Goal: Information Seeking & Learning: Learn about a topic

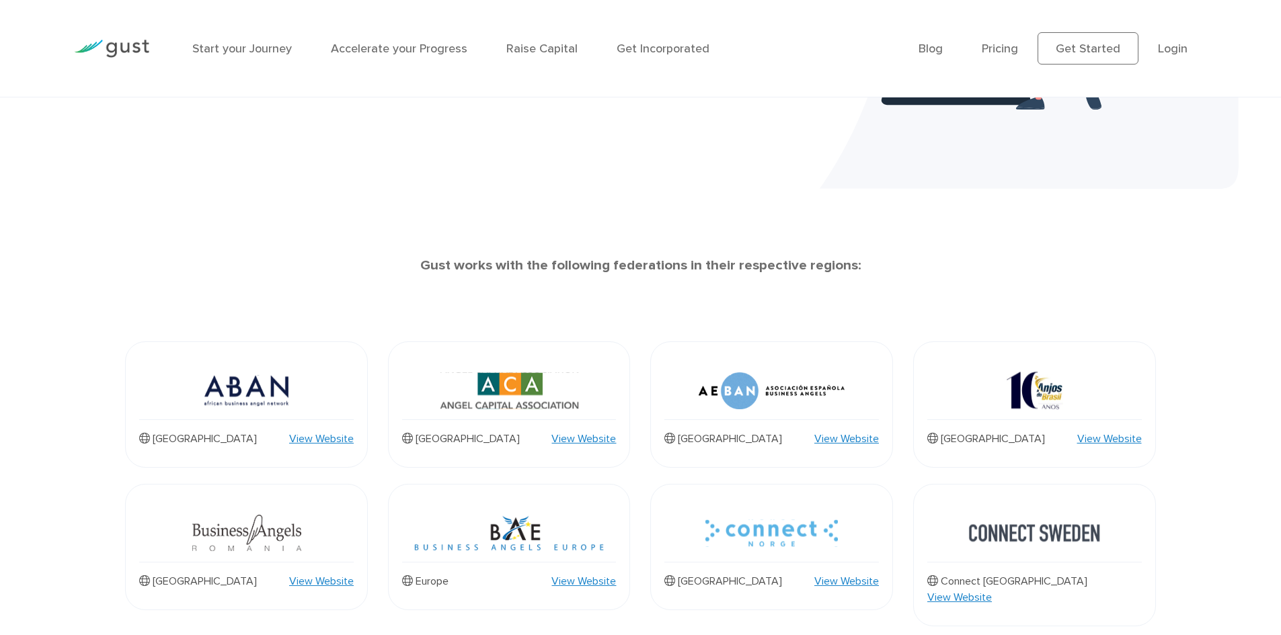
scroll to position [471, 0]
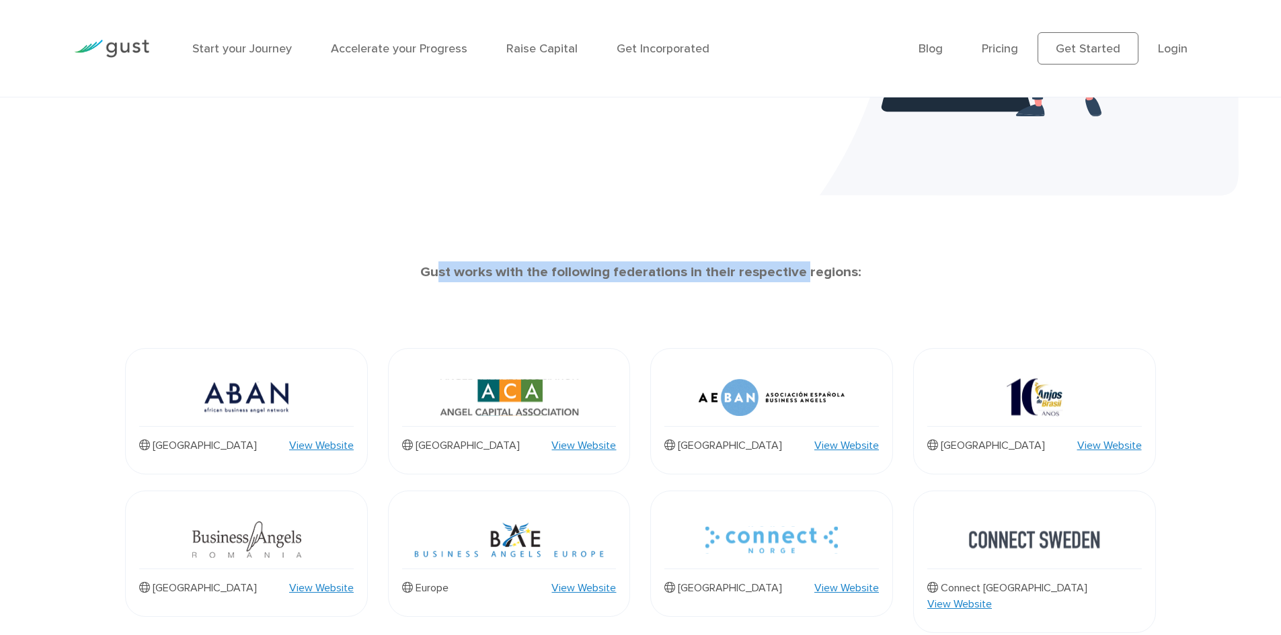
drag, startPoint x: 442, startPoint y: 270, endPoint x: 807, endPoint y: 267, distance: 364.4
click at [807, 267] on strong "Gust works with the following federations in their respective regions:" at bounding box center [640, 272] width 441 height 17
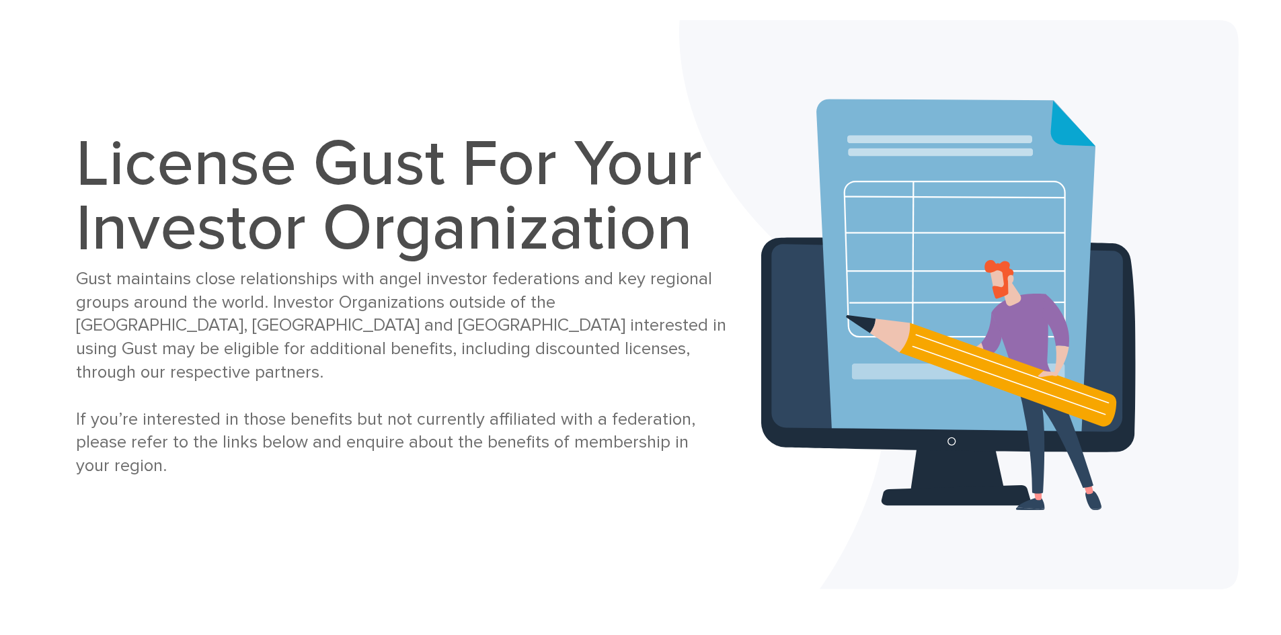
scroll to position [67, 0]
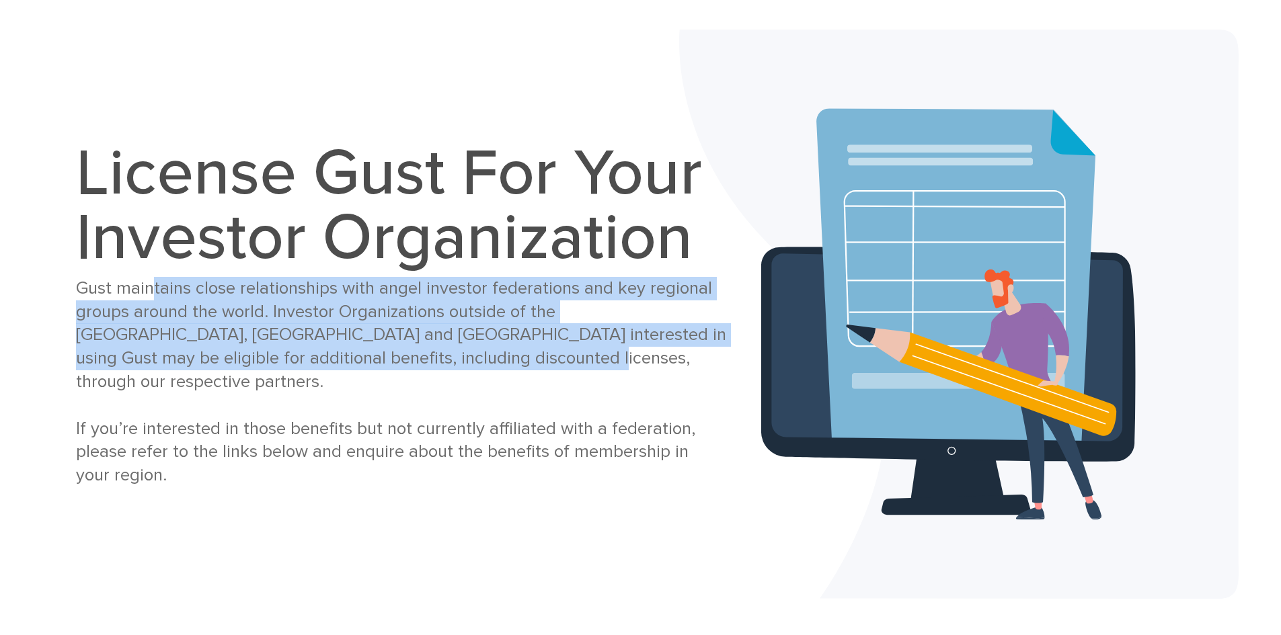
drag, startPoint x: 148, startPoint y: 305, endPoint x: 495, endPoint y: 382, distance: 355.9
click at [510, 381] on div "Gust maintains close relationships with angel investor federations and key regi…" at bounding box center [401, 382] width 650 height 210
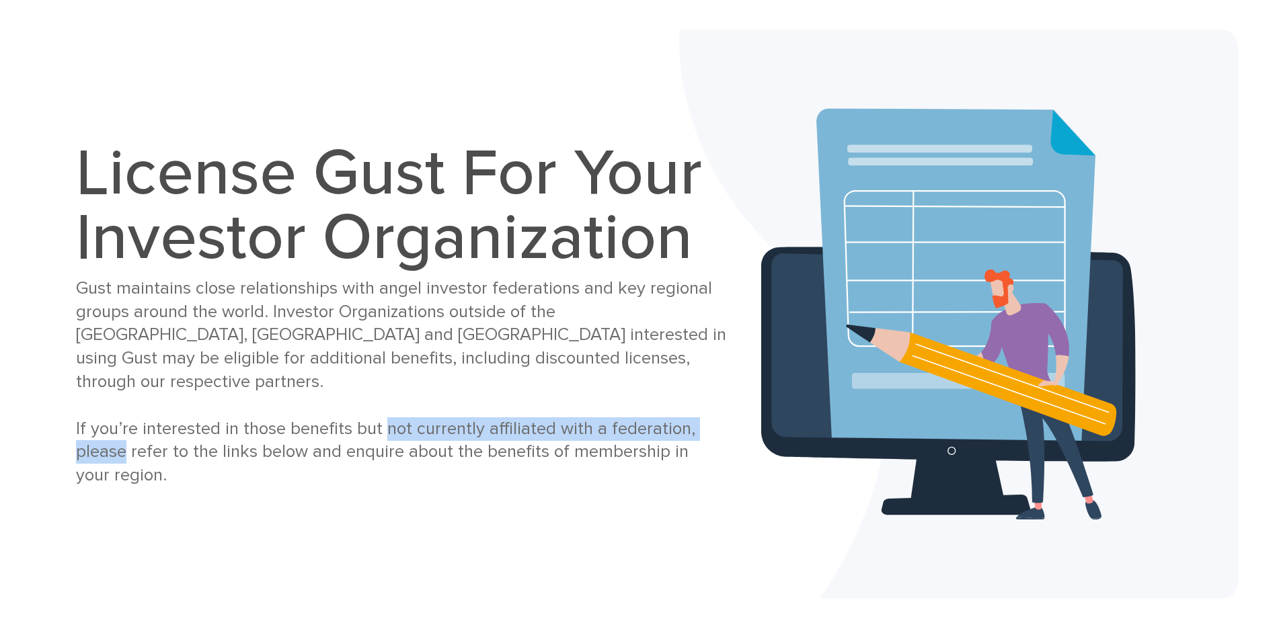
drag, startPoint x: 217, startPoint y: 423, endPoint x: 428, endPoint y: 405, distance: 211.2
click at [404, 407] on div "Gust maintains close relationships with angel investor federations and key regi…" at bounding box center [401, 382] width 650 height 210
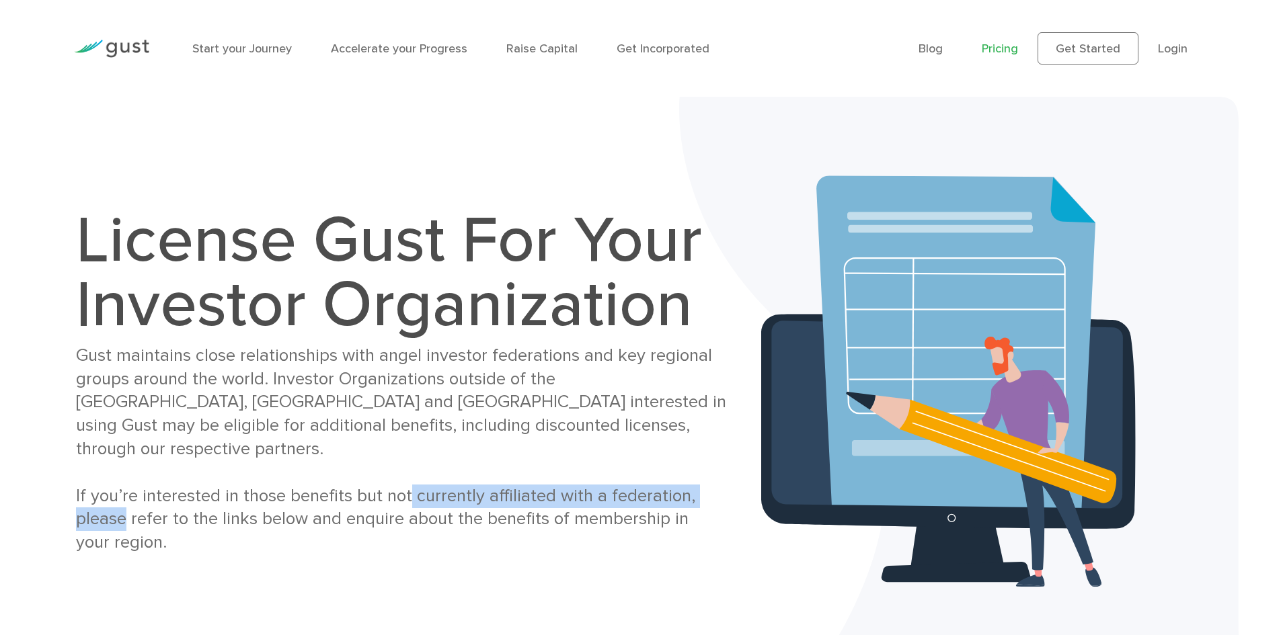
click at [1002, 53] on link "Pricing" at bounding box center [999, 49] width 36 height 14
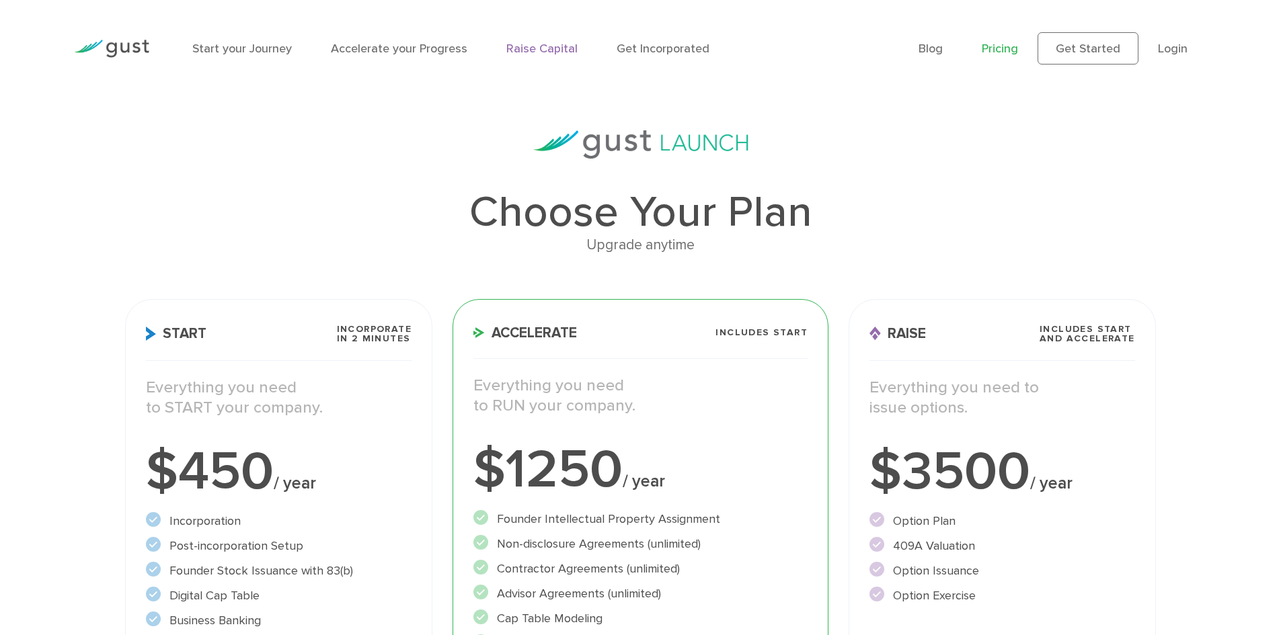
click at [520, 49] on link "Raise Capital" at bounding box center [541, 49] width 71 height 14
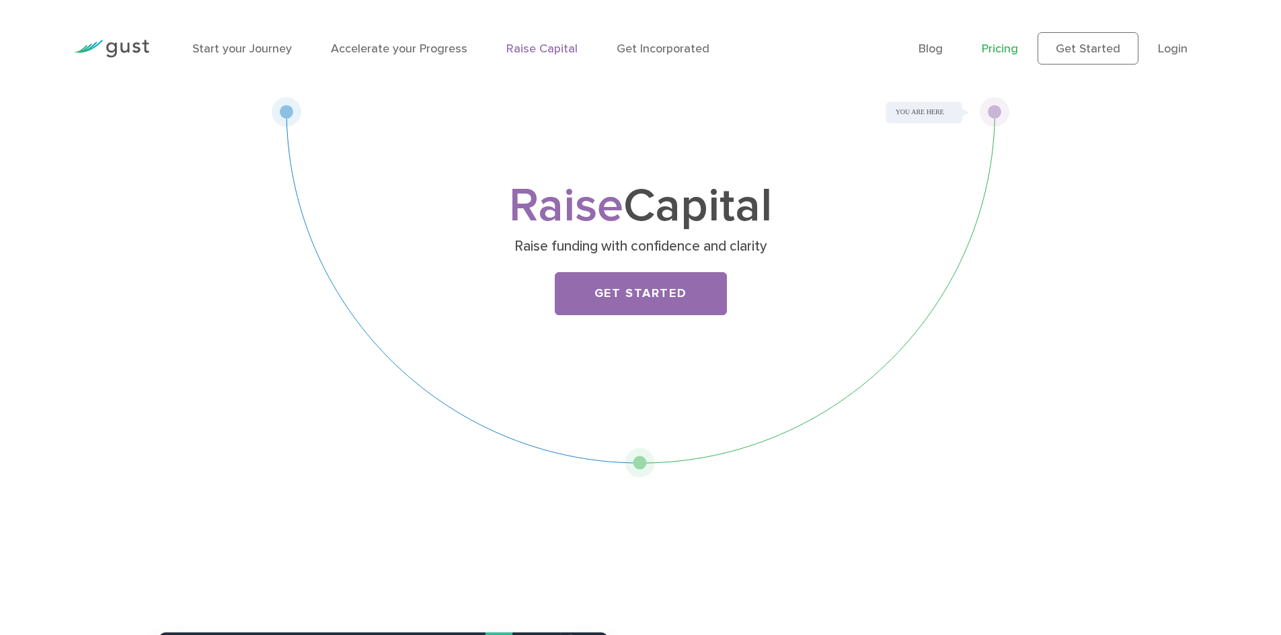
click at [1007, 55] on link "Pricing" at bounding box center [999, 49] width 36 height 14
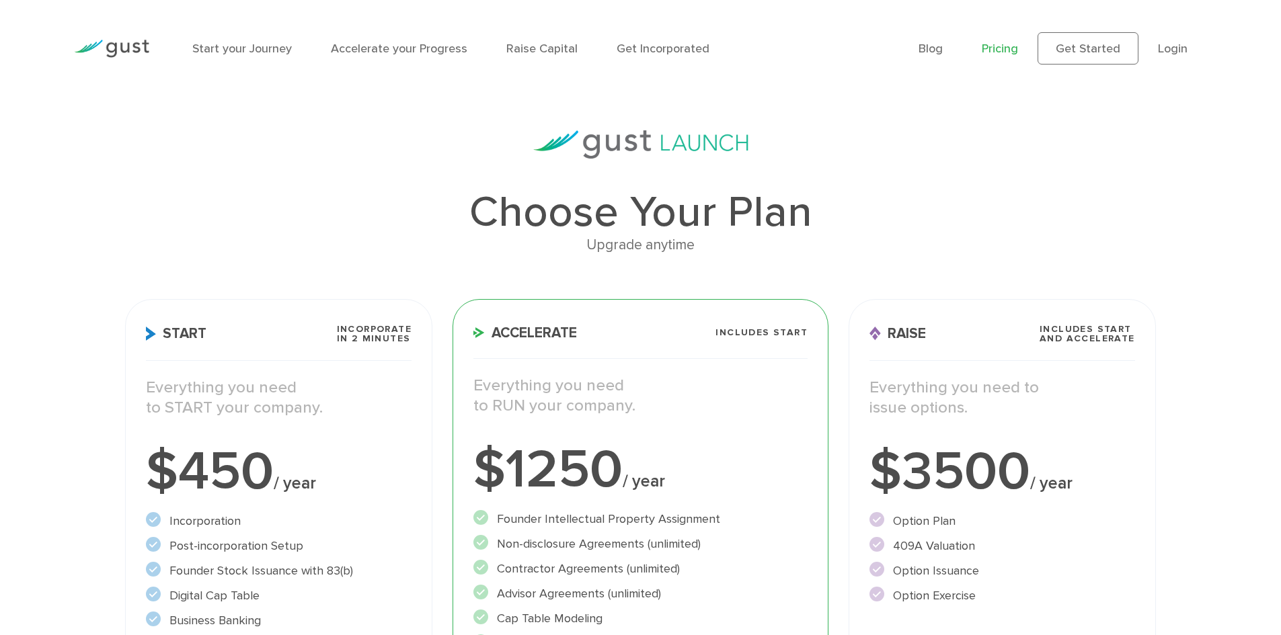
click at [1180, 52] on link "Login" at bounding box center [1173, 49] width 30 height 14
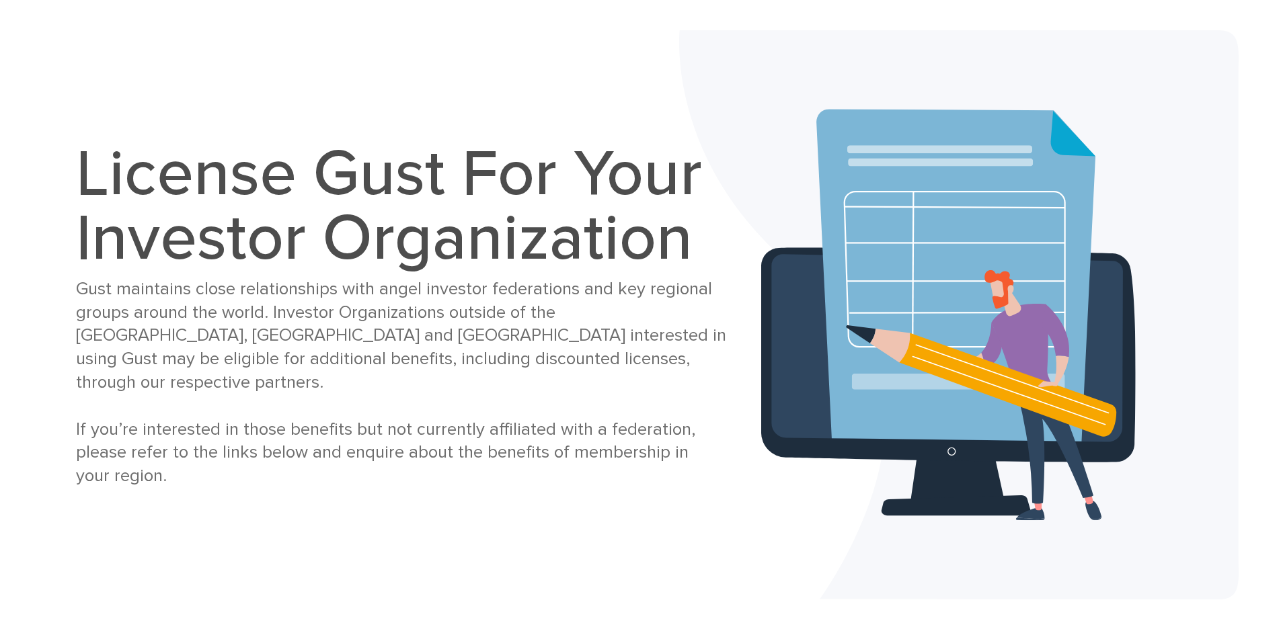
scroll to position [67, 0]
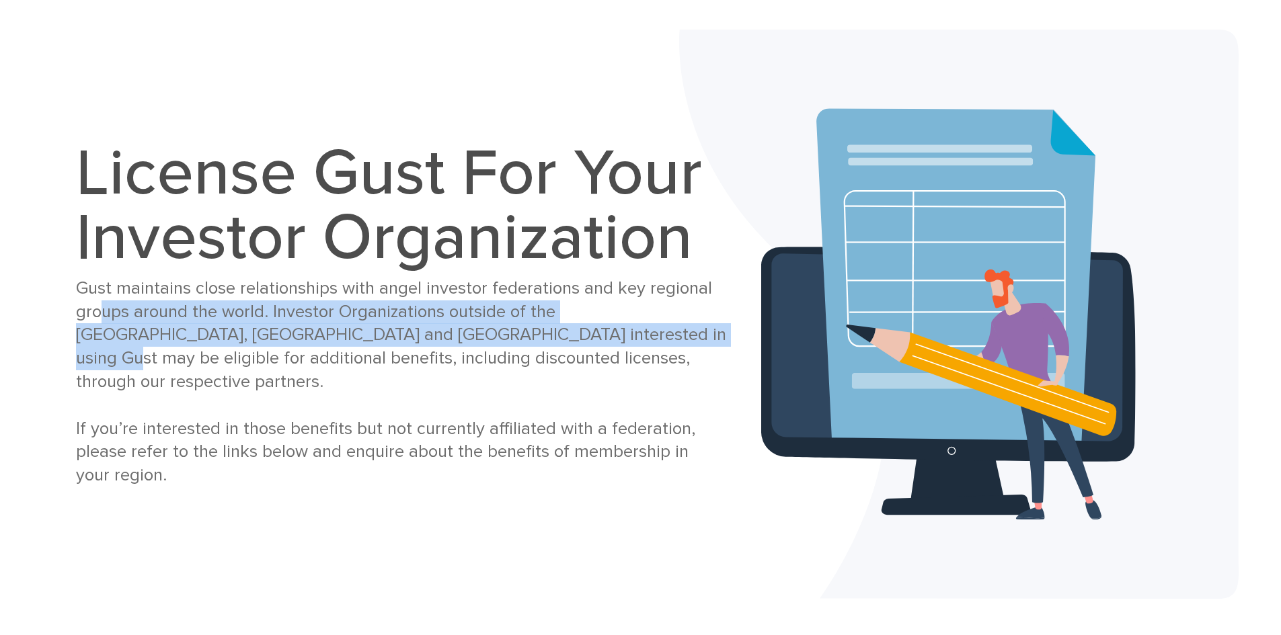
drag, startPoint x: 133, startPoint y: 313, endPoint x: 590, endPoint y: 342, distance: 458.0
click at [543, 347] on div "Gust maintains close relationships with angel investor federations and key regi…" at bounding box center [401, 382] width 650 height 210
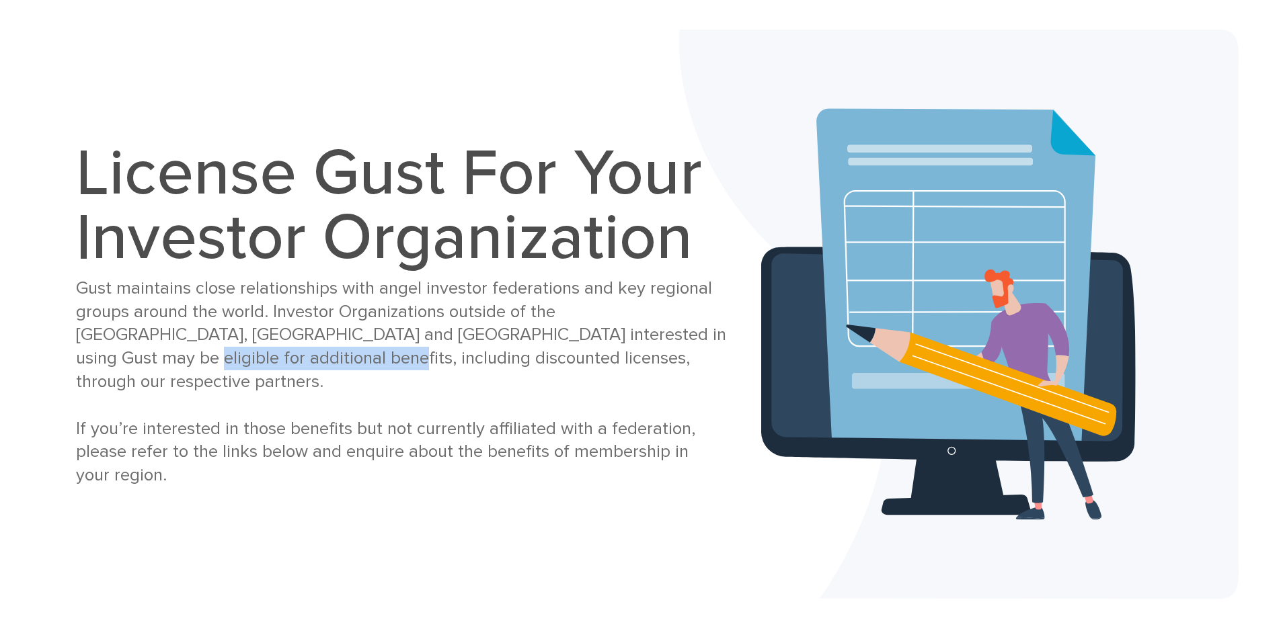
drag, startPoint x: 622, startPoint y: 340, endPoint x: 235, endPoint y: 380, distance: 389.2
click at [235, 380] on div "Gust maintains close relationships with angel investor federations and key regi…" at bounding box center [401, 382] width 650 height 210
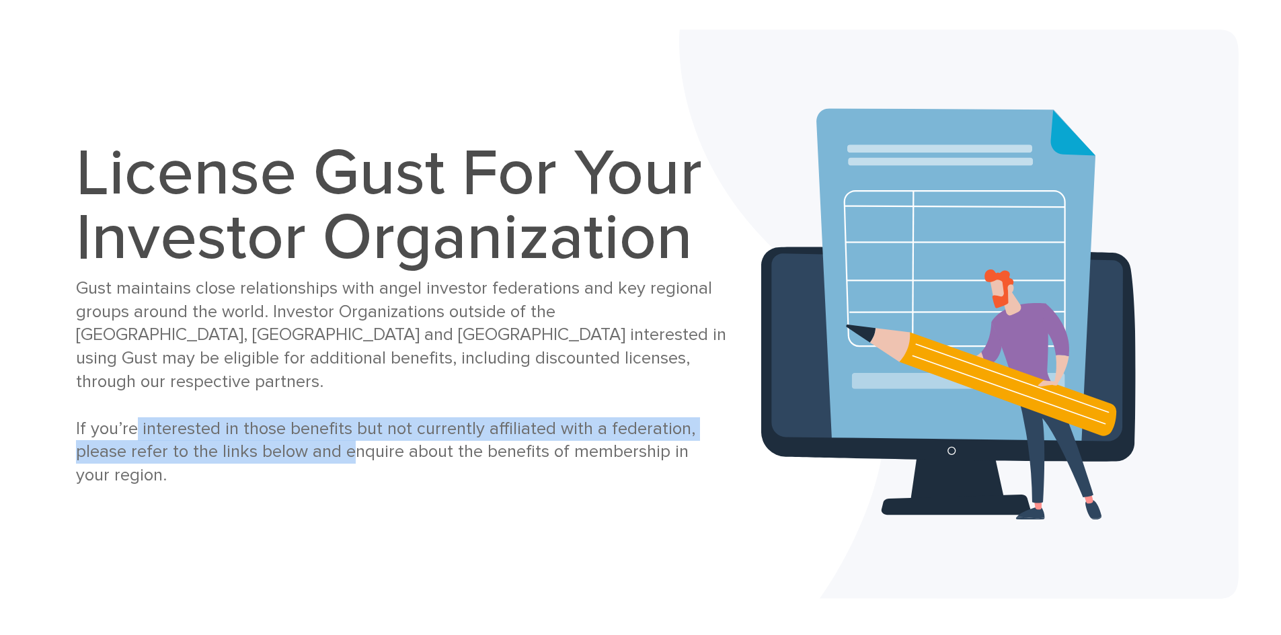
drag, startPoint x: 151, startPoint y: 426, endPoint x: 511, endPoint y: 443, distance: 360.1
click at [475, 448] on div "Gust maintains close relationships with angel investor federations and key regi…" at bounding box center [401, 382] width 650 height 210
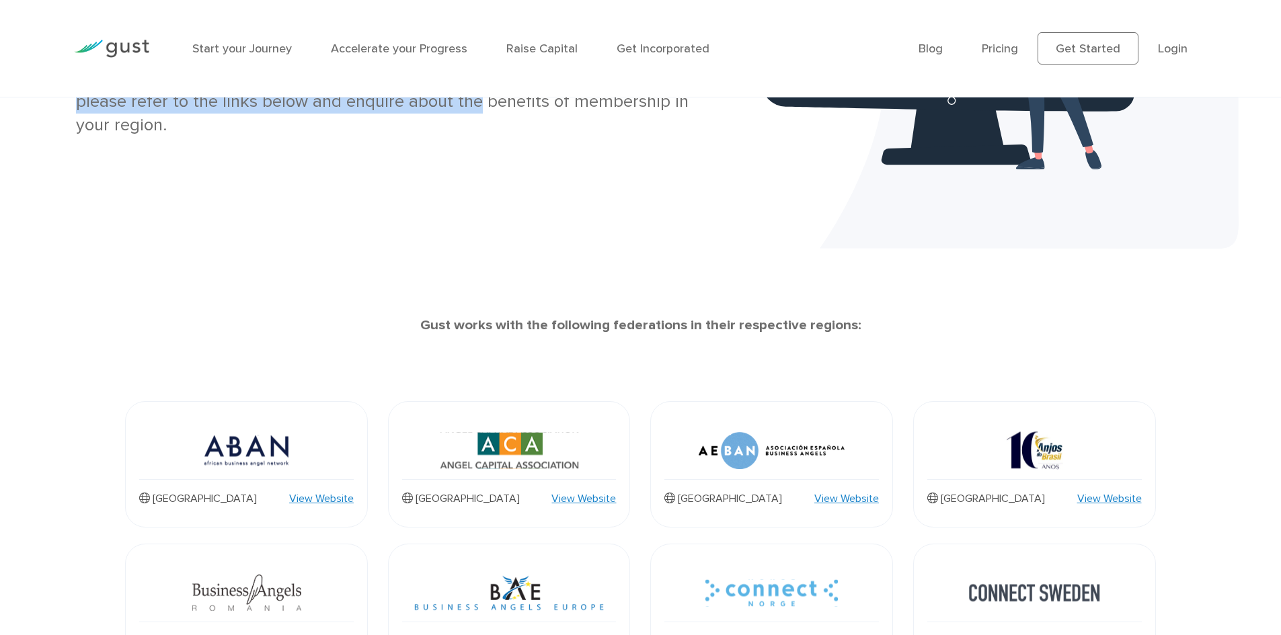
scroll to position [212, 0]
